Goal: Navigation & Orientation: Go to known website

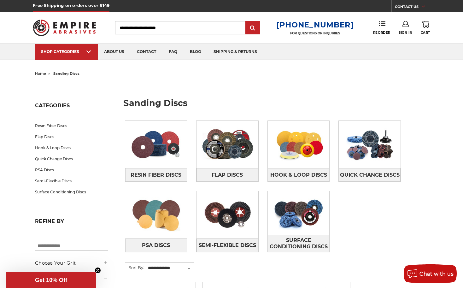
click at [43, 73] on span "home" at bounding box center [40, 73] width 11 height 4
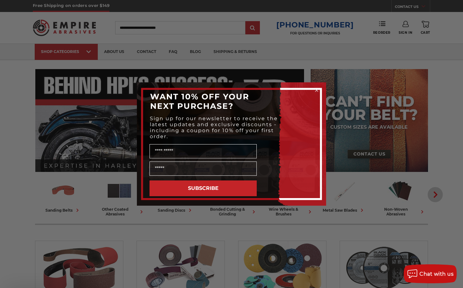
click at [438, 196] on div "Close dialog WANT 10% OFF YOUR NEXT PURCHASE? Sign up for our newsletter to rec…" at bounding box center [231, 144] width 463 height 288
click at [316, 89] on circle "Close dialog" at bounding box center [317, 90] width 6 height 6
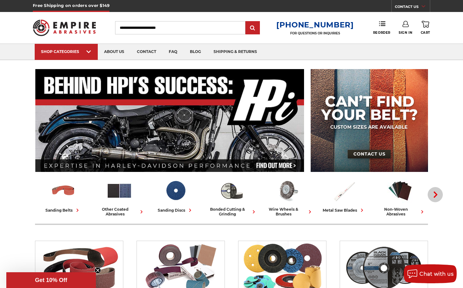
click at [436, 195] on use "button" at bounding box center [436, 194] width 4 height 6
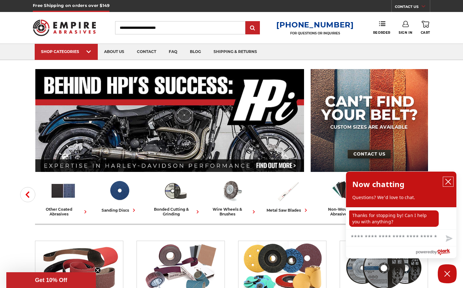
click at [449, 179] on icon "close chatbox" at bounding box center [448, 182] width 6 height 6
